Goal: Transaction & Acquisition: Purchase product/service

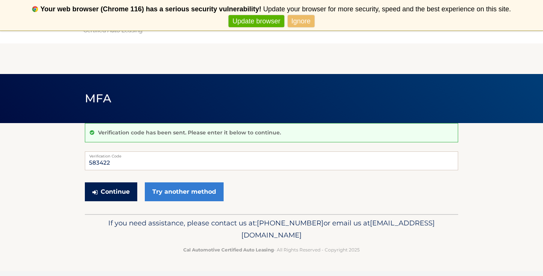
type input "583422"
click at [104, 193] on button "Continue" at bounding box center [111, 191] width 52 height 19
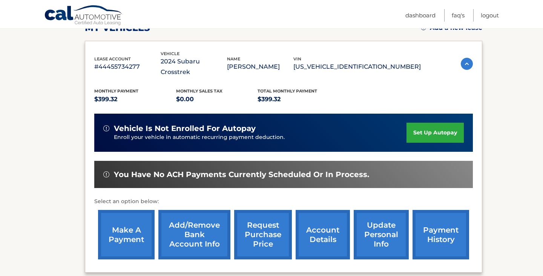
scroll to position [129, 0]
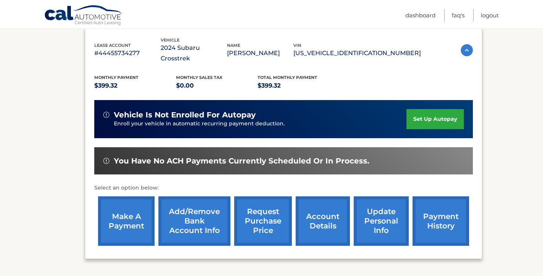
click at [122, 207] on link "make a payment" at bounding box center [126, 220] width 57 height 49
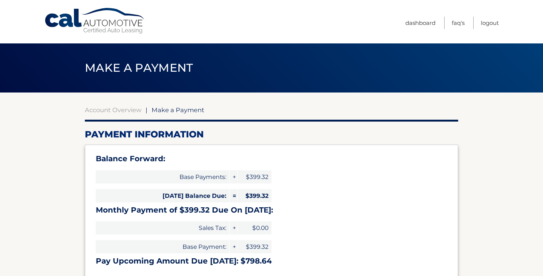
select select "OTBlZmE4MTEtYzExMC00NGYxLWJlMDYtOTdjMTg1ODYzZTc2"
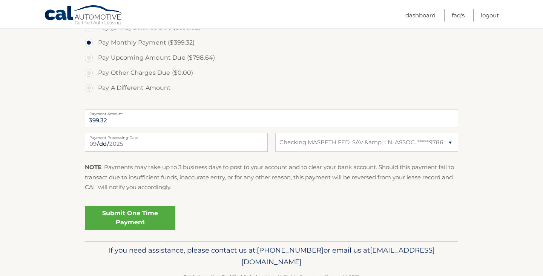
scroll to position [274, 0]
click at [124, 212] on link "Submit One Time Payment" at bounding box center [130, 217] width 91 height 24
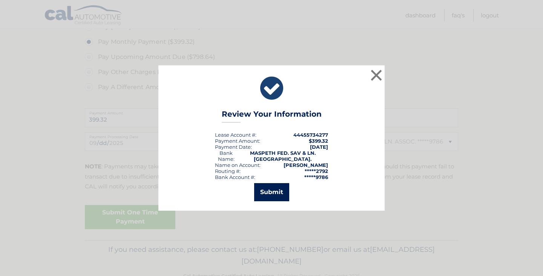
click at [266, 190] on button "Submit" at bounding box center [271, 192] width 35 height 18
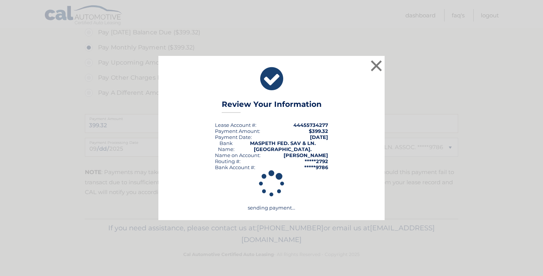
scroll to position [268, 0]
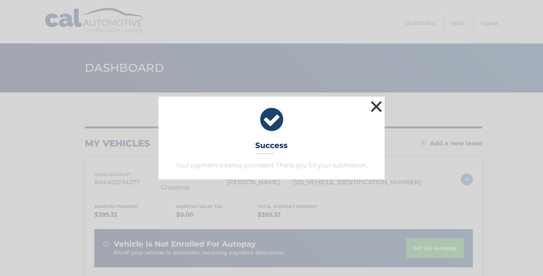
click at [377, 106] on button "×" at bounding box center [376, 106] width 15 height 15
